Goal: Task Accomplishment & Management: Manage account settings

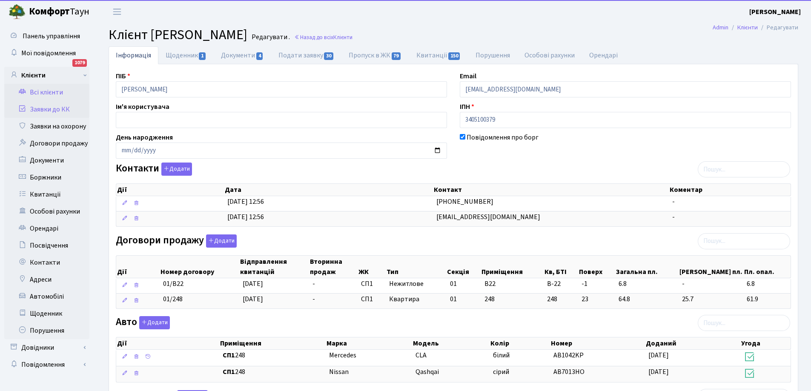
click at [53, 106] on link "Заявки до КК" at bounding box center [46, 109] width 85 height 17
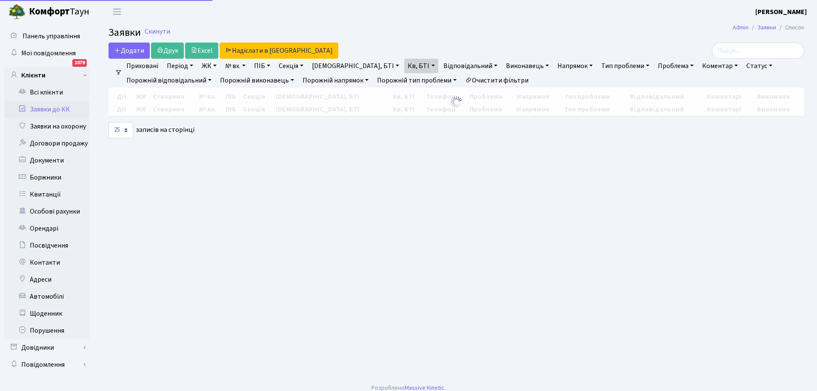
select select "25"
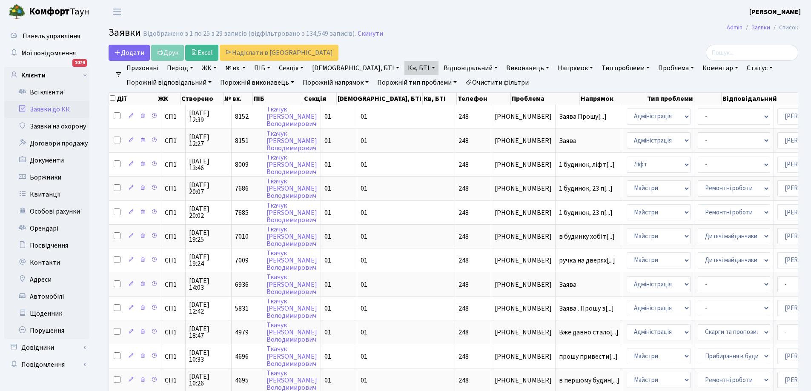
click at [743, 67] on link "Статус" at bounding box center [759, 68] width 33 height 14
click at [743, 116] on link "Не виконано" at bounding box center [776, 119] width 67 height 13
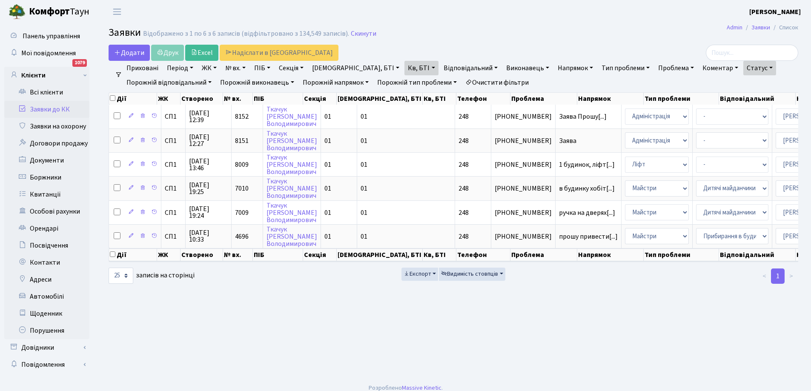
click at [209, 69] on link "ЖК" at bounding box center [209, 68] width 22 height 14
click at [404, 67] on link "Кв, БТІ" at bounding box center [421, 68] width 34 height 14
type input "8"
click at [508, 79] on link "Очистити фільтри" at bounding box center [497, 82] width 70 height 14
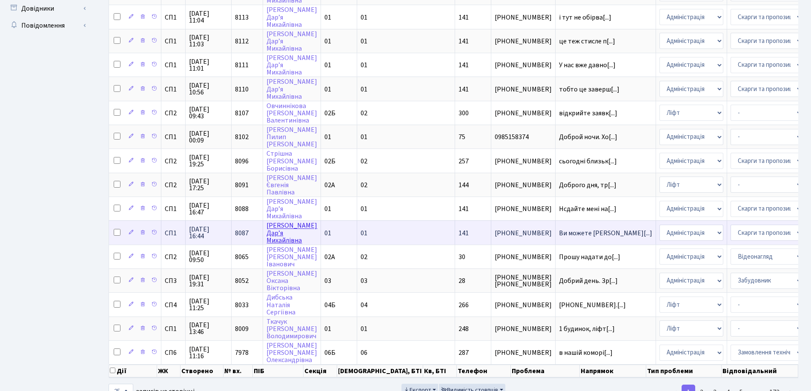
scroll to position [377, 0]
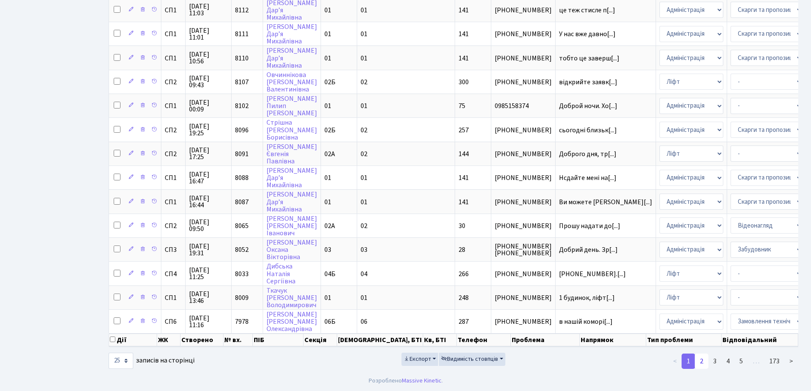
click at [703, 362] on link "2" at bounding box center [702, 361] width 14 height 15
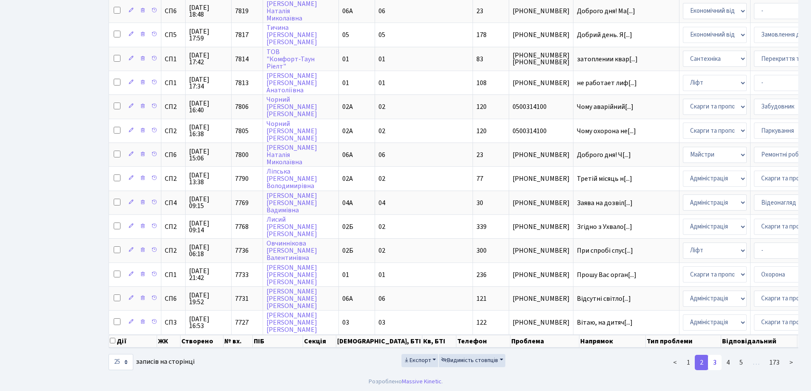
click at [717, 370] on link "3" at bounding box center [715, 362] width 14 height 15
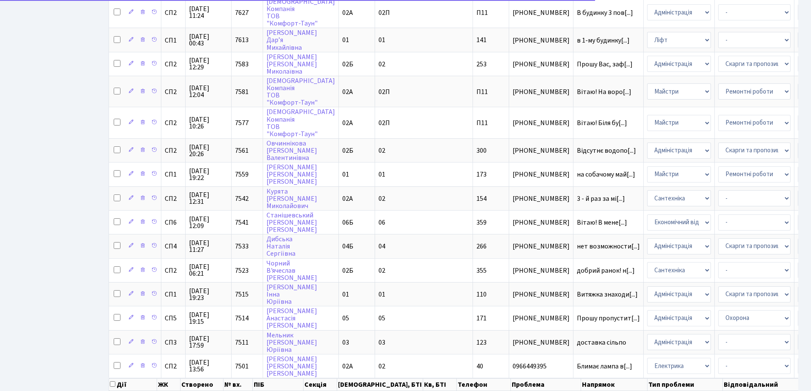
scroll to position [428, 0]
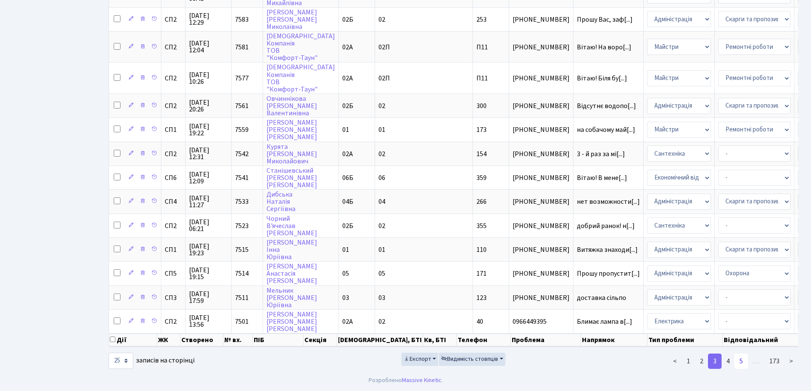
click at [741, 365] on link "5" at bounding box center [741, 361] width 14 height 15
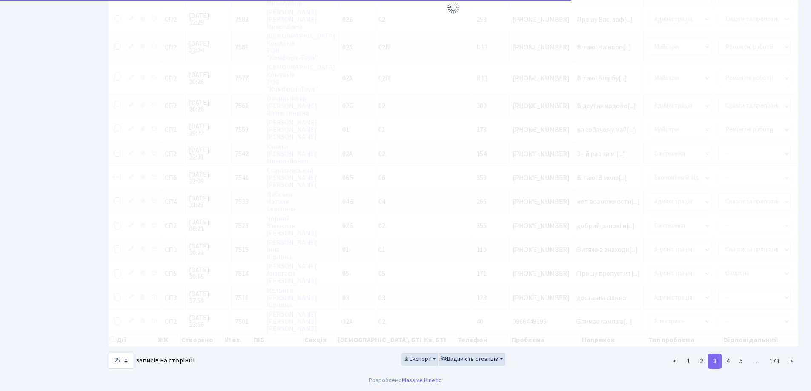
scroll to position [377, 0]
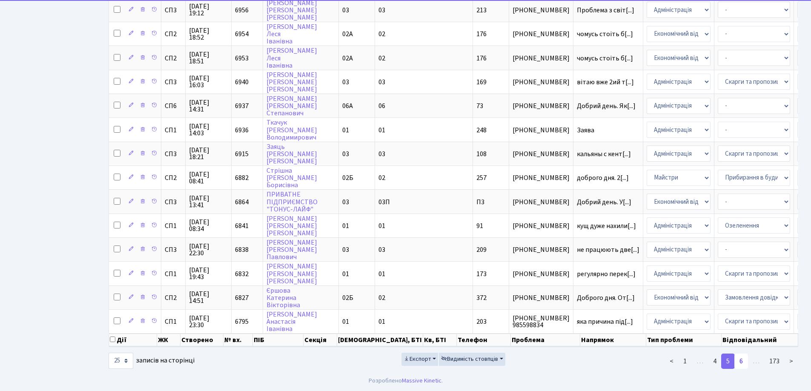
click at [745, 361] on link "6" at bounding box center [741, 361] width 14 height 15
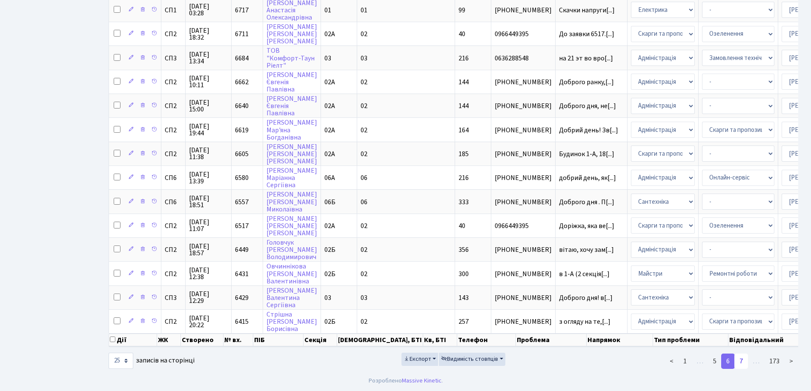
click at [742, 359] on link "7" at bounding box center [741, 361] width 14 height 15
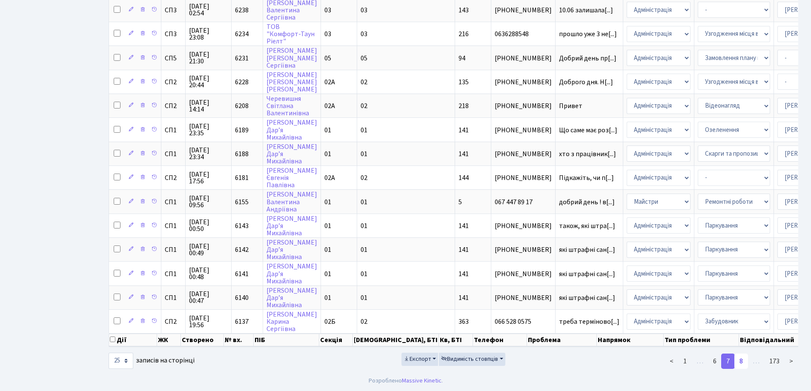
click at [745, 361] on link "8" at bounding box center [741, 361] width 14 height 15
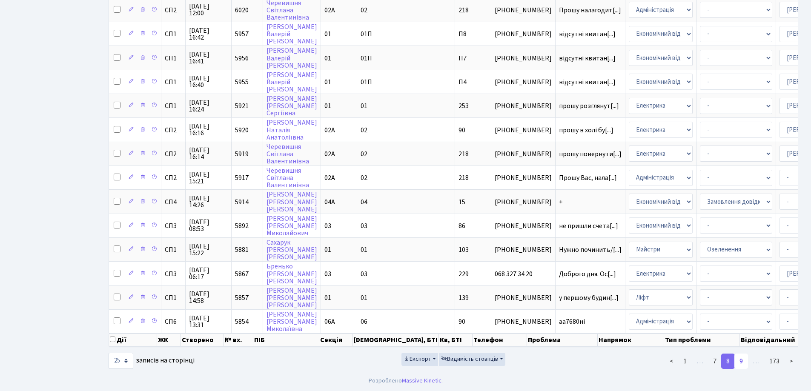
click at [741, 364] on link "9" at bounding box center [741, 361] width 14 height 15
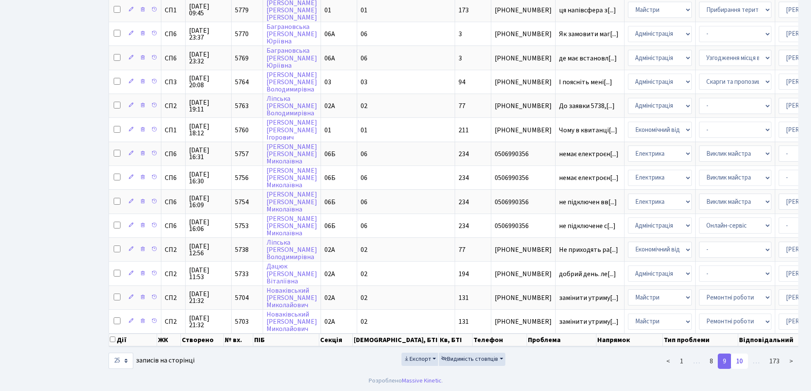
click at [740, 361] on link "10" at bounding box center [739, 361] width 17 height 15
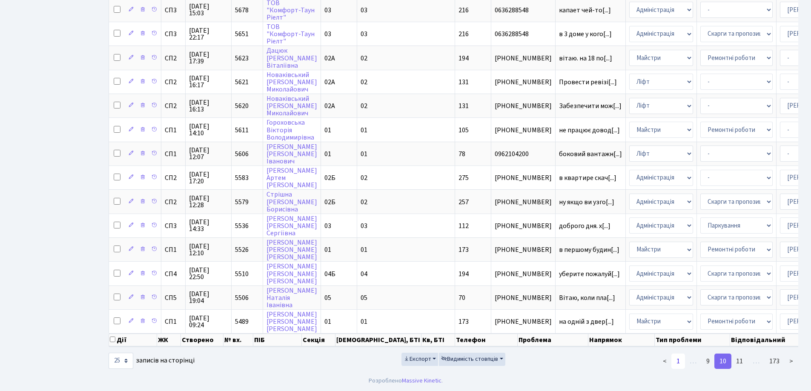
click at [676, 358] on link "1" at bounding box center [678, 361] width 14 height 15
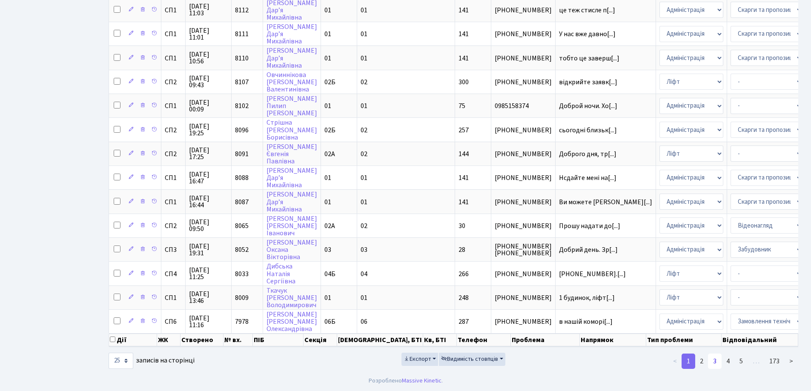
click at [715, 359] on link "3" at bounding box center [715, 361] width 14 height 15
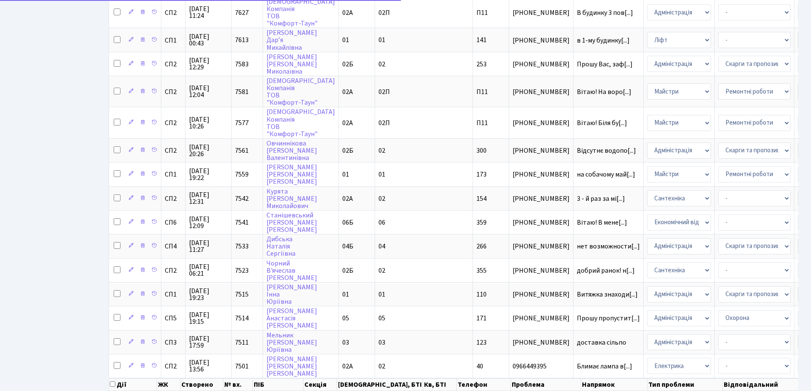
scroll to position [428, 0]
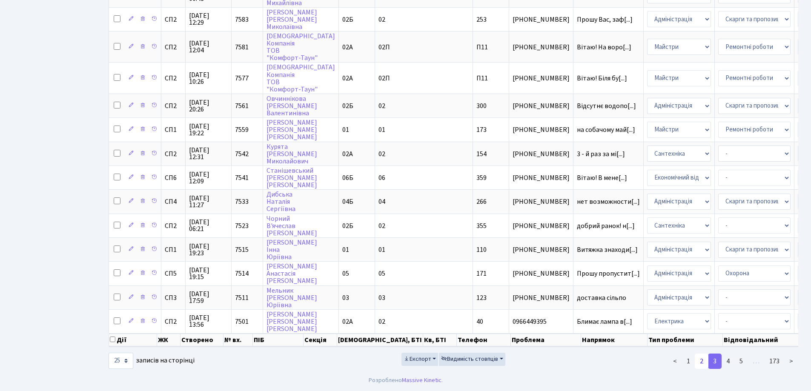
click at [700, 365] on link "2" at bounding box center [702, 361] width 14 height 15
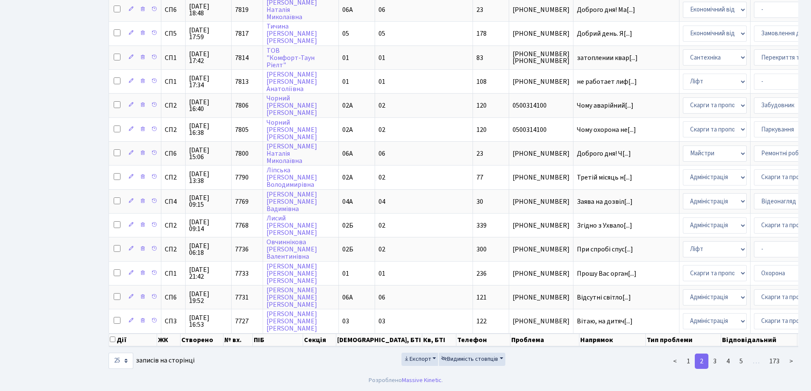
scroll to position [384, 0]
click at [688, 363] on link "1" at bounding box center [688, 361] width 14 height 15
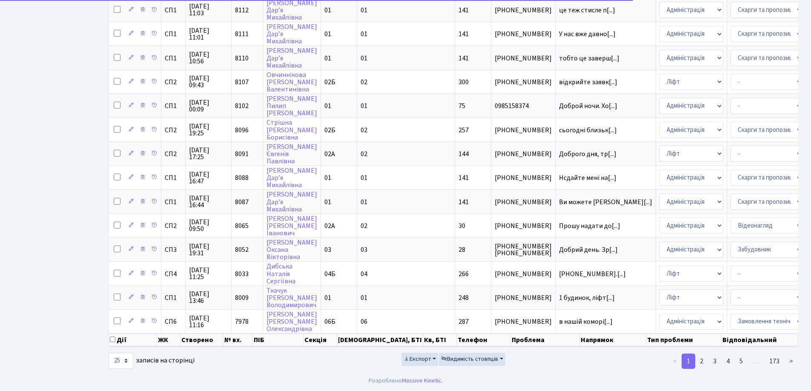
scroll to position [377, 0]
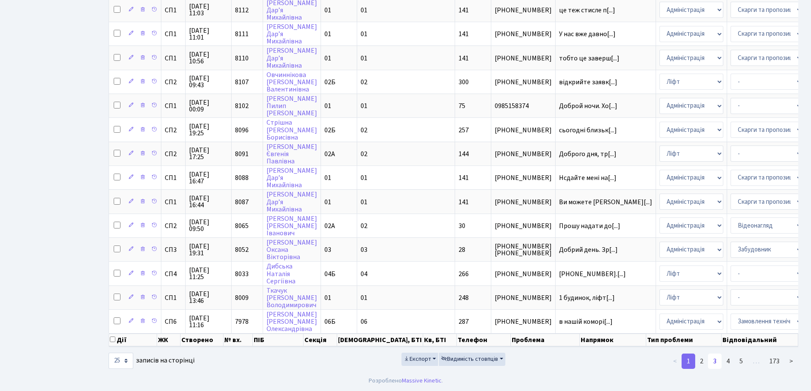
click at [713, 357] on link "3" at bounding box center [715, 361] width 14 height 15
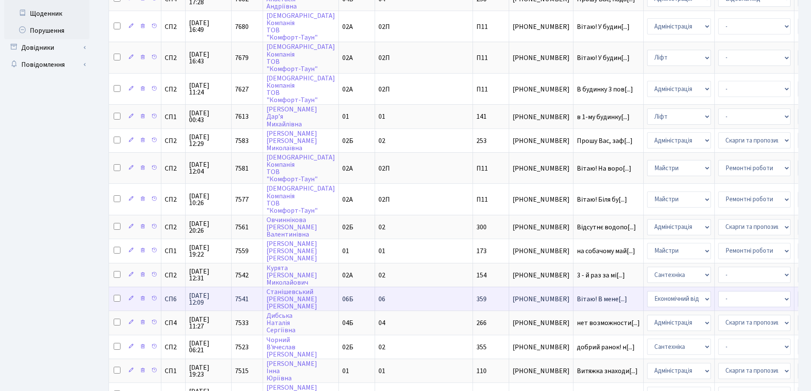
scroll to position [428, 0]
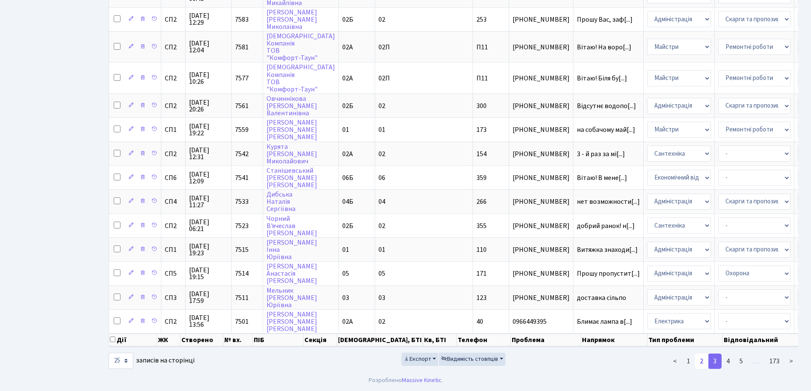
click at [702, 361] on link "2" at bounding box center [702, 361] width 14 height 15
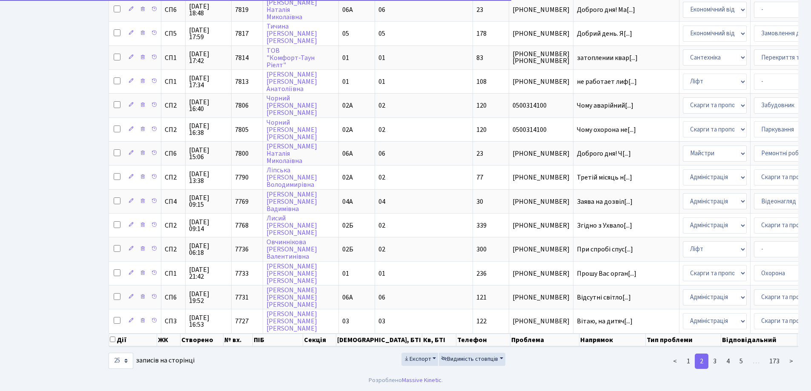
scroll to position [384, 0]
